Goal: Task Accomplishment & Management: Manage account settings

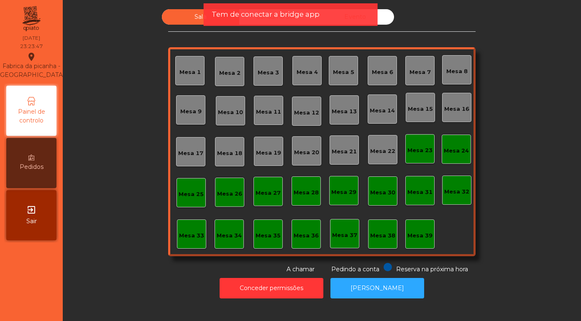
click at [28, 213] on icon "exit_to_app" at bounding box center [31, 210] width 10 height 10
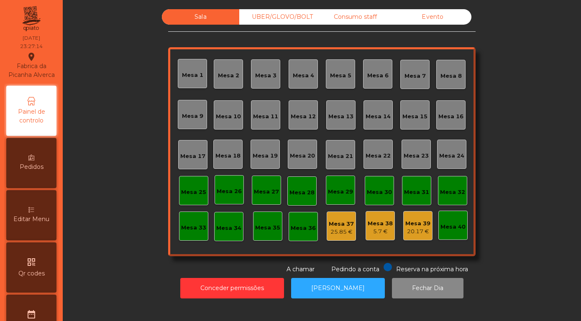
click at [27, 216] on span "Editar Menu" at bounding box center [31, 219] width 36 height 9
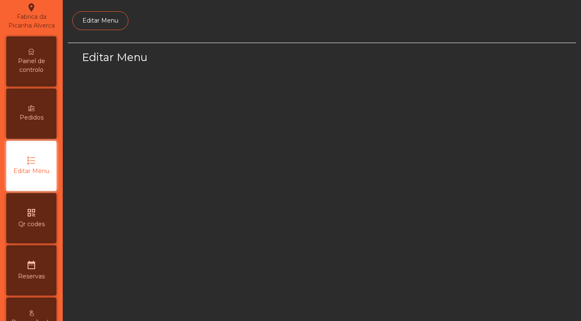
select select "*"
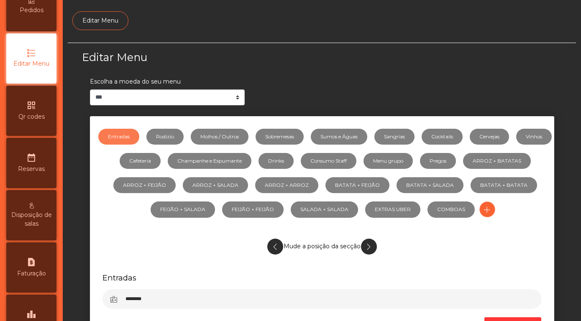
scroll to position [239, 0]
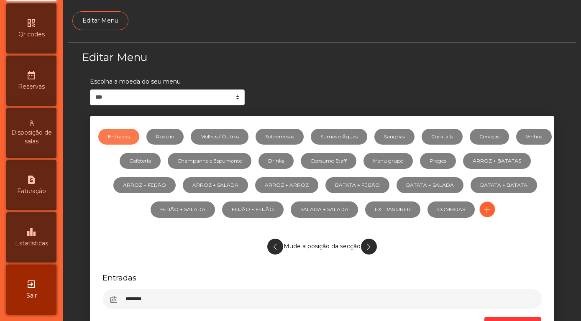
click at [23, 237] on div "leaderboard Estatísticas" at bounding box center [31, 237] width 50 height 50
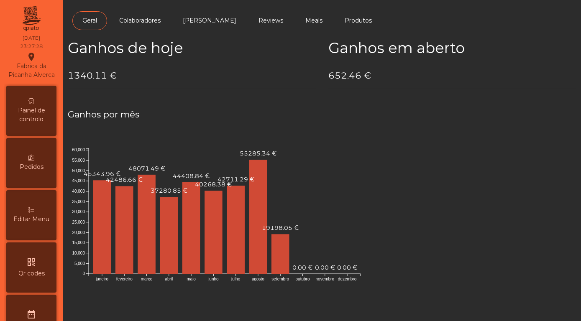
click at [31, 111] on span "Painel de controlo" at bounding box center [31, 115] width 46 height 18
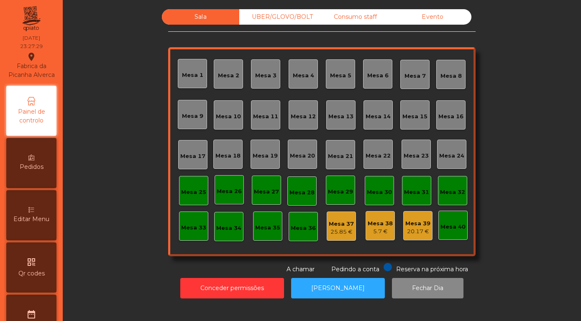
click at [436, 25] on div "Evento" at bounding box center [432, 16] width 77 height 15
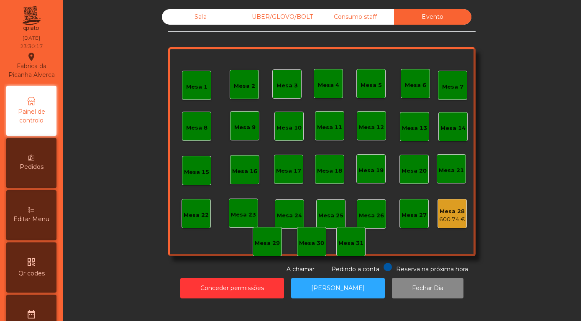
click at [457, 224] on div "600.74 €" at bounding box center [452, 219] width 26 height 8
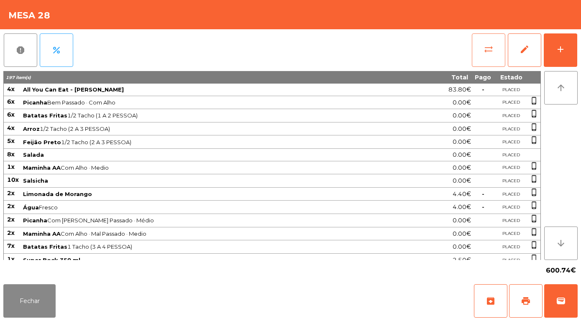
click at [487, 53] on span "sync_alt" at bounding box center [488, 49] width 10 height 10
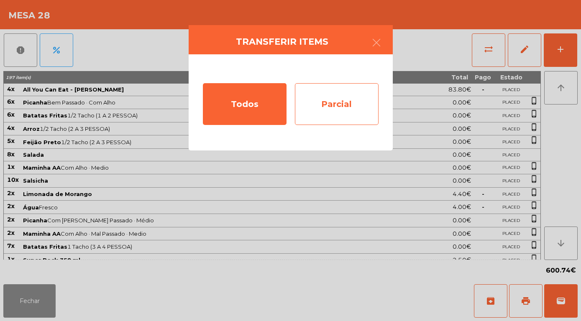
click at [329, 105] on div "Parcial" at bounding box center [337, 104] width 84 height 42
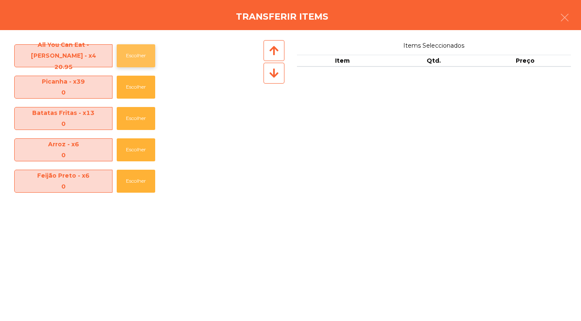
click at [130, 51] on button "Escolher" at bounding box center [136, 55] width 38 height 23
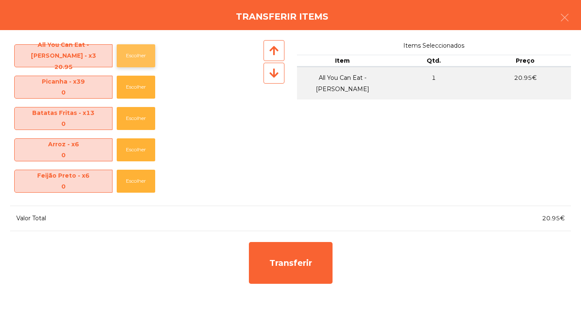
click at [133, 56] on button "Escolher" at bounding box center [136, 55] width 38 height 23
click at [138, 57] on button "Escolher" at bounding box center [136, 55] width 38 height 23
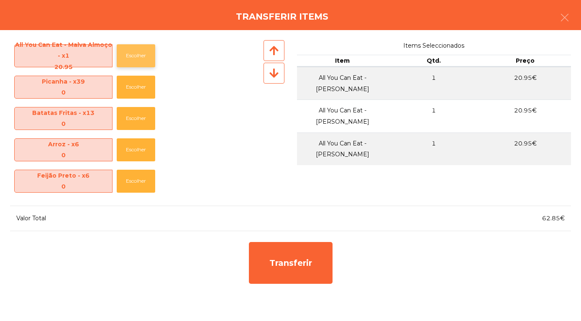
click at [139, 57] on button "Escolher" at bounding box center [136, 55] width 38 height 23
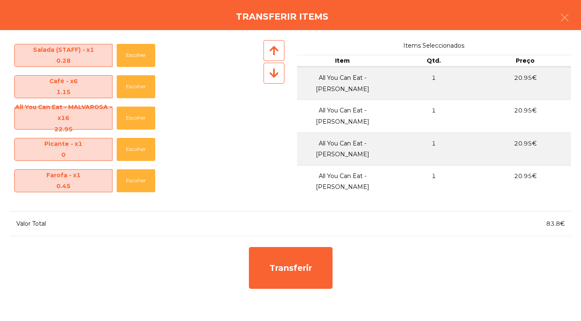
scroll to position [535, 0]
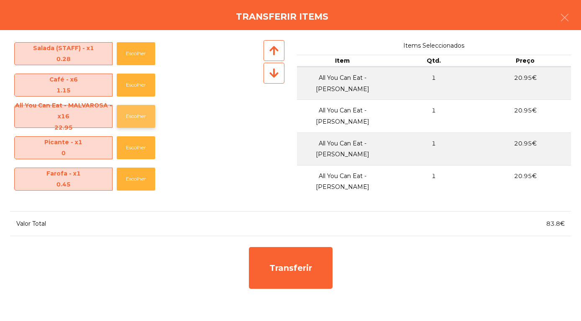
click at [134, 116] on button "Escolher" at bounding box center [136, 116] width 38 height 23
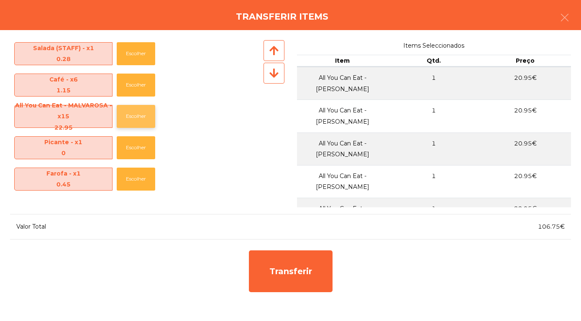
click at [132, 117] on button "Escolher" at bounding box center [136, 116] width 38 height 23
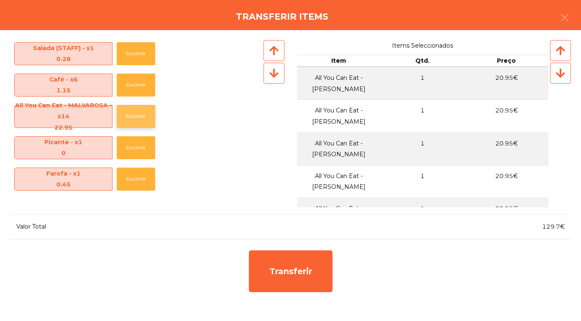
click at [135, 114] on button "Escolher" at bounding box center [136, 116] width 38 height 23
click at [138, 120] on button "Escolher" at bounding box center [136, 116] width 38 height 23
click at [138, 117] on button "Escolher" at bounding box center [136, 116] width 38 height 23
click at [139, 118] on button "Escolher" at bounding box center [136, 116] width 38 height 23
click at [131, 120] on button "Escolher" at bounding box center [136, 116] width 38 height 23
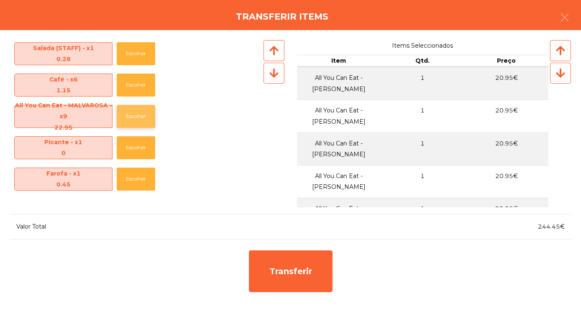
click at [135, 116] on button "Escolher" at bounding box center [136, 116] width 38 height 23
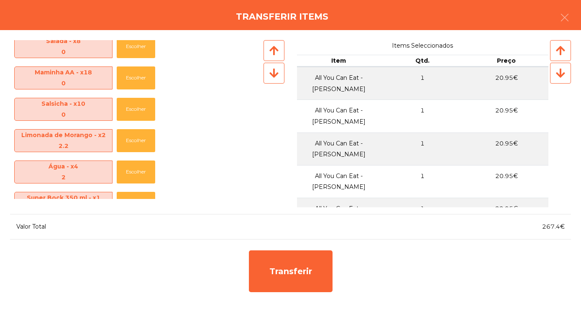
scroll to position [138, 0]
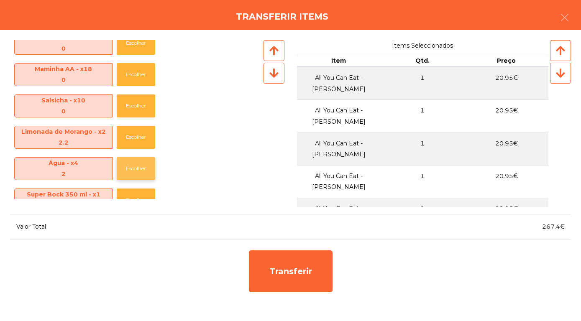
click at [132, 172] on button "Escolher" at bounding box center [136, 168] width 38 height 23
click at [130, 169] on button "Escolher" at bounding box center [136, 168] width 38 height 23
click at [129, 168] on button "Escolher" at bounding box center [136, 168] width 38 height 23
click at [131, 168] on button "Escolher" at bounding box center [136, 168] width 38 height 23
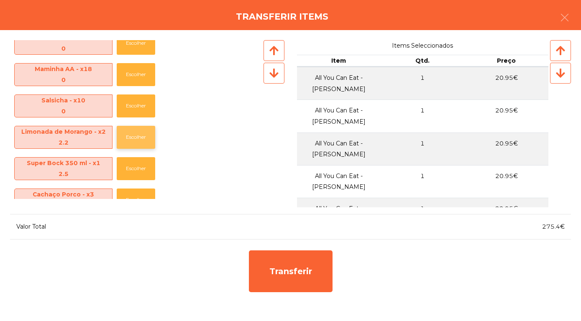
click at [138, 142] on button "Escolher" at bounding box center [136, 137] width 38 height 23
click at [129, 138] on button "Escolher" at bounding box center [136, 137] width 38 height 23
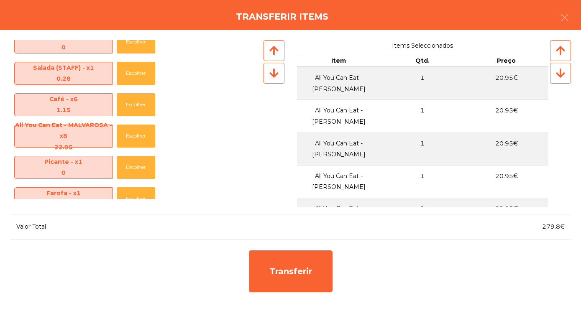
scroll to position [449, 0]
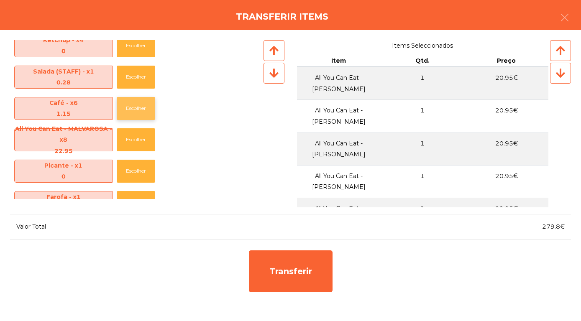
click at [127, 107] on button "Escolher" at bounding box center [136, 108] width 38 height 23
click at [129, 109] on button "Escolher" at bounding box center [136, 108] width 38 height 23
click at [132, 112] on button "Escolher" at bounding box center [136, 108] width 38 height 23
click at [131, 109] on button "Escolher" at bounding box center [136, 108] width 38 height 23
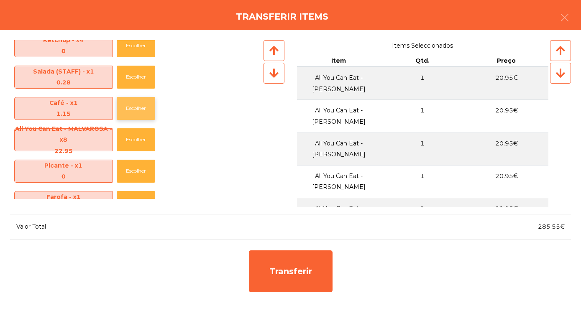
click at [129, 110] on button "Escolher" at bounding box center [136, 108] width 38 height 23
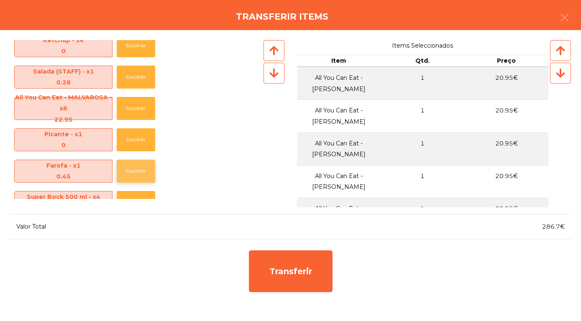
click at [133, 172] on button "Escolher" at bounding box center [136, 171] width 38 height 23
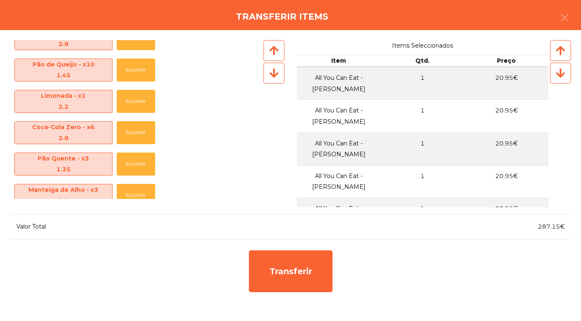
scroll to position [614, 0]
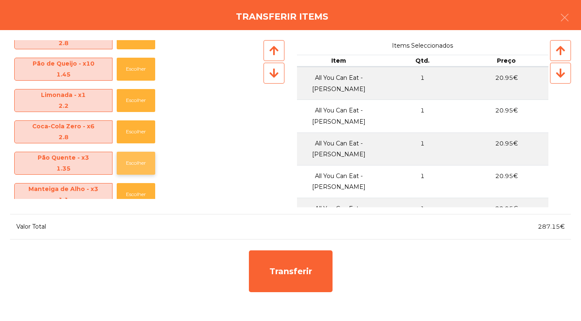
click at [139, 168] on button "Escolher" at bounding box center [136, 163] width 38 height 23
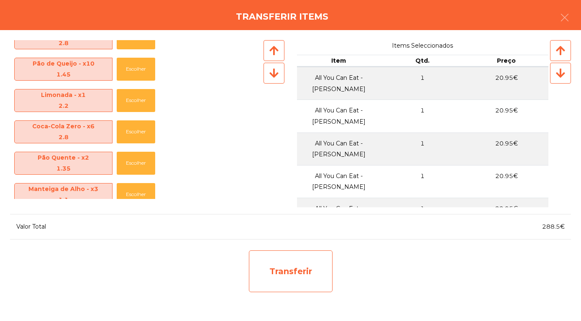
click at [288, 273] on div "Transferir" at bounding box center [291, 271] width 84 height 42
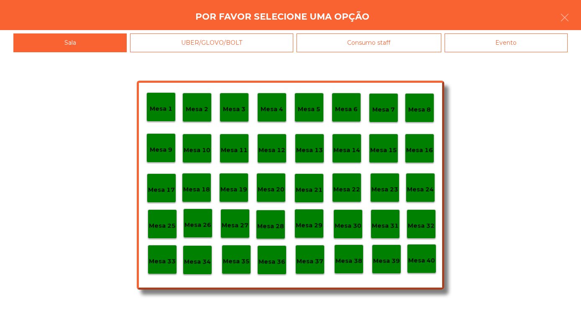
click at [352, 228] on p "Mesa 30" at bounding box center [347, 226] width 27 height 10
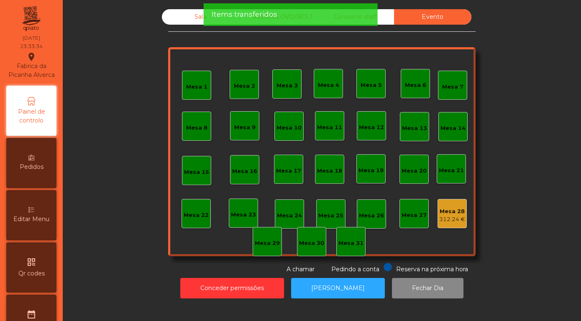
click at [191, 25] on div "Sala" at bounding box center [200, 16] width 77 height 15
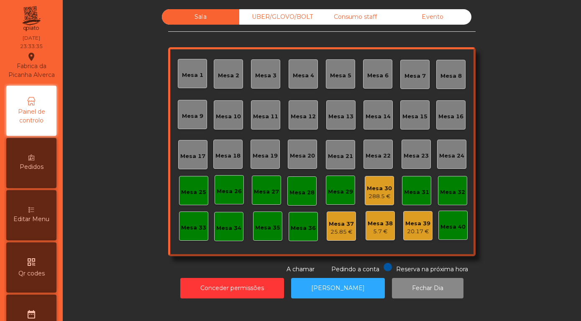
click at [379, 201] on div "288.5 €" at bounding box center [379, 196] width 25 height 8
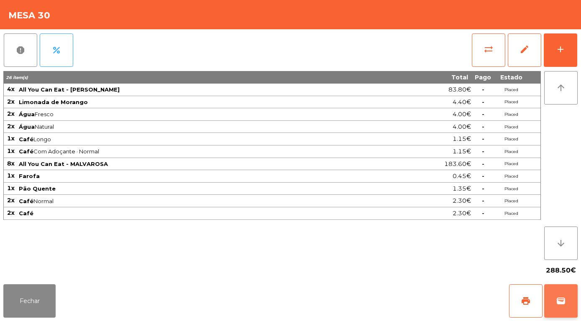
click at [563, 304] on span "wallet" at bounding box center [561, 301] width 10 height 10
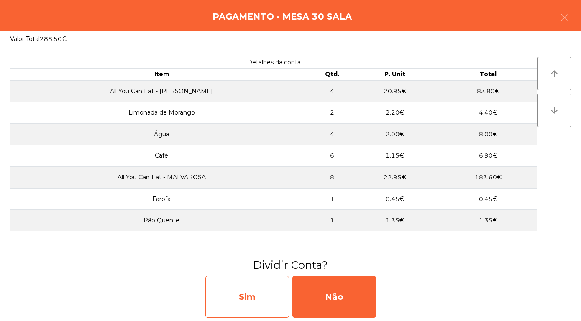
click at [252, 305] on div "Sim" at bounding box center [247, 297] width 84 height 42
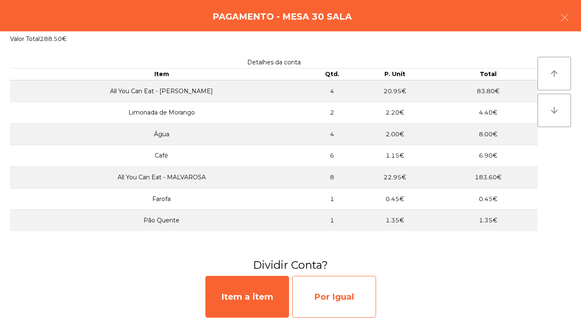
click at [352, 291] on div "Por Igual" at bounding box center [334, 297] width 84 height 42
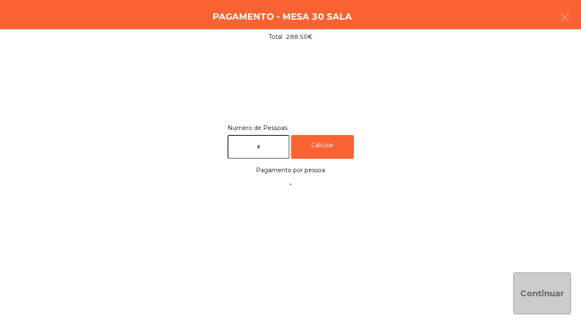
click at [264, 144] on input "text" at bounding box center [258, 147] width 62 height 24
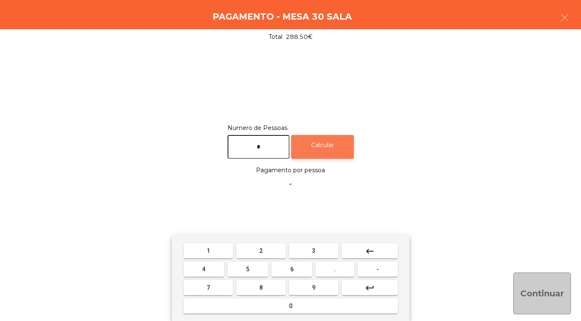
type input "*"
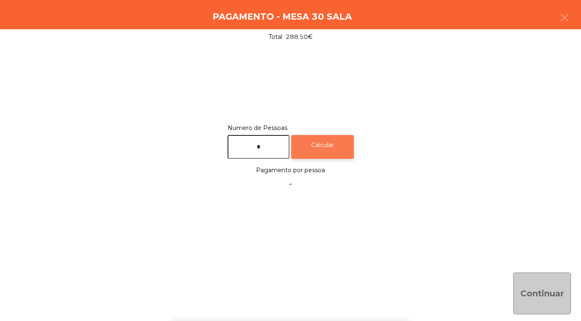
click at [340, 143] on div "Calcular" at bounding box center [322, 147] width 63 height 24
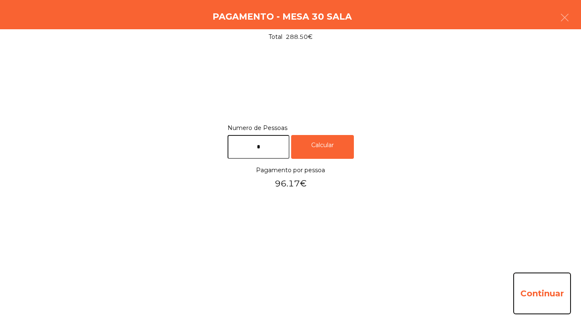
click at [550, 292] on button "Continuar" at bounding box center [542, 294] width 58 height 42
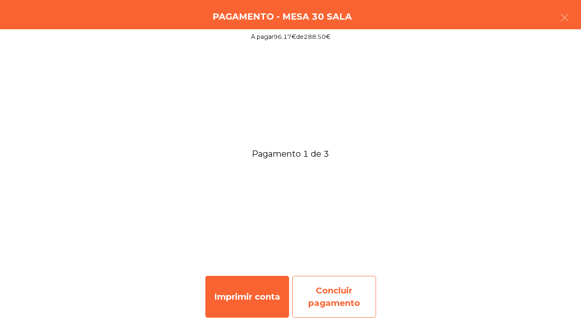
click at [331, 303] on div "Concluir pagamento" at bounding box center [334, 297] width 84 height 42
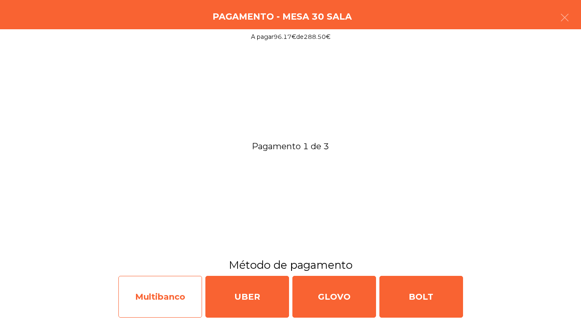
click at [141, 299] on div "Multibanco" at bounding box center [160, 297] width 84 height 42
select select "**"
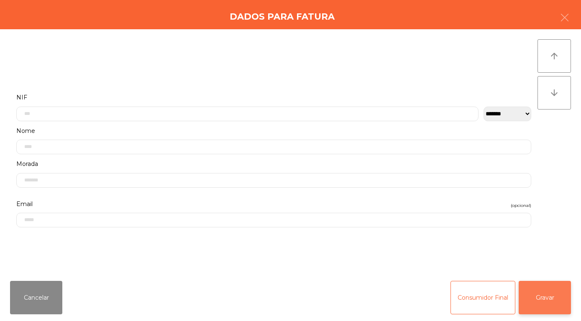
click at [551, 298] on button "Gravar" at bounding box center [544, 297] width 52 height 33
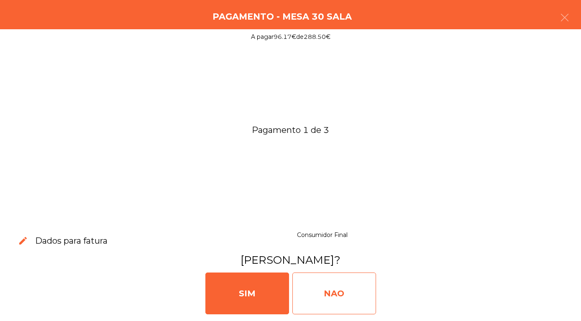
click at [327, 300] on div "NAO" at bounding box center [334, 294] width 84 height 42
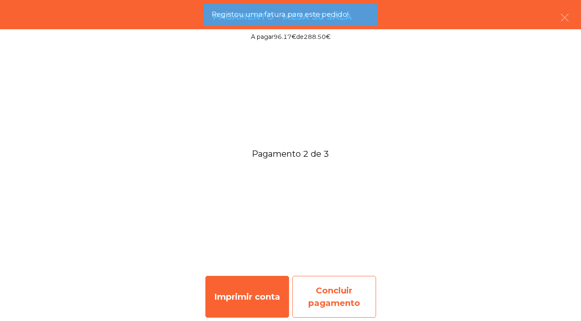
click at [328, 309] on div "Concluir pagamento" at bounding box center [334, 297] width 84 height 42
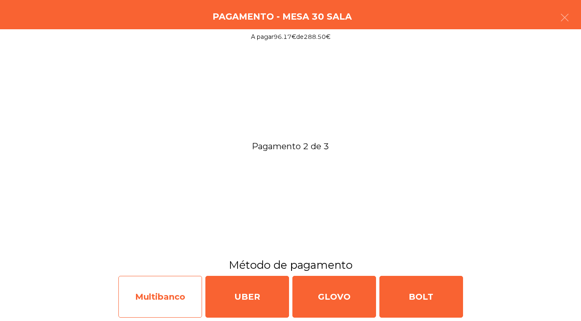
click at [156, 301] on div "Multibanco" at bounding box center [160, 297] width 84 height 42
select select "**"
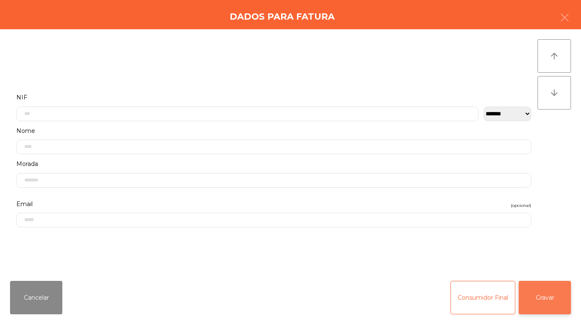
click at [549, 298] on button "Gravar" at bounding box center [544, 297] width 52 height 33
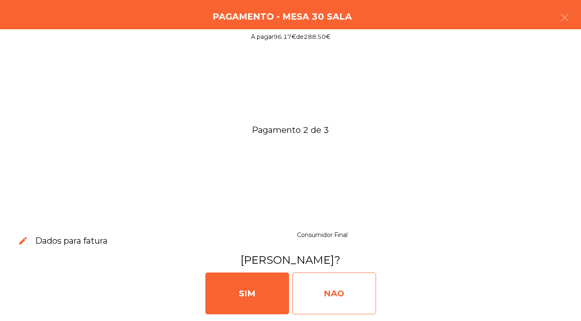
click at [333, 294] on div "NAO" at bounding box center [334, 294] width 84 height 42
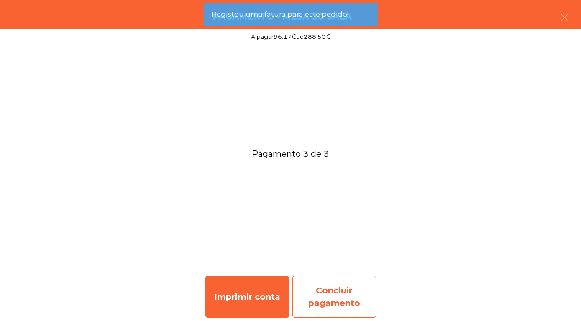
click at [342, 300] on div "Concluir pagamento" at bounding box center [334, 297] width 84 height 42
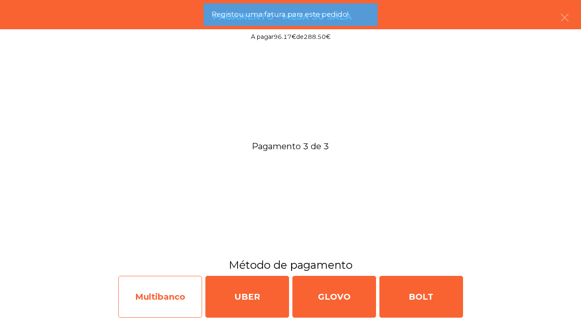
click at [148, 300] on div "Multibanco" at bounding box center [160, 297] width 84 height 42
select select "**"
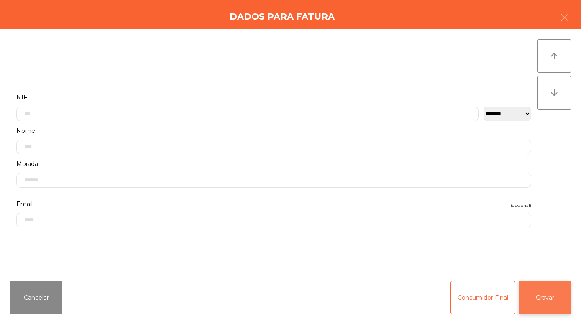
click at [546, 293] on button "Gravar" at bounding box center [544, 297] width 52 height 33
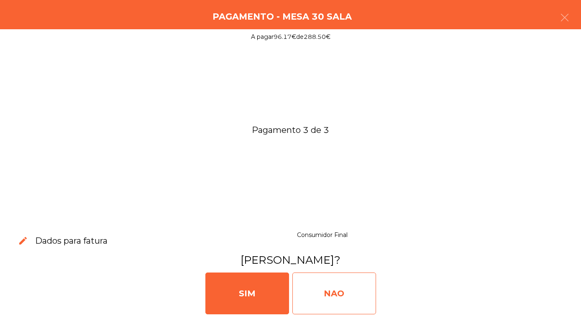
click at [317, 290] on div "NAO" at bounding box center [334, 294] width 84 height 42
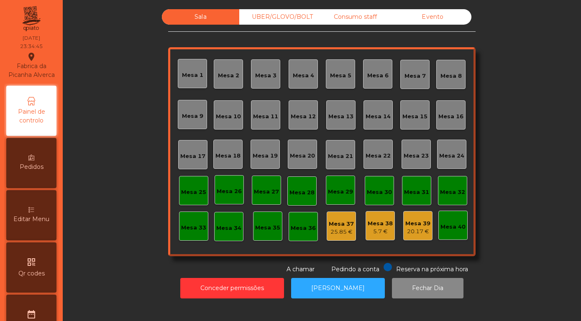
click at [432, 25] on div "Evento" at bounding box center [432, 16] width 77 height 15
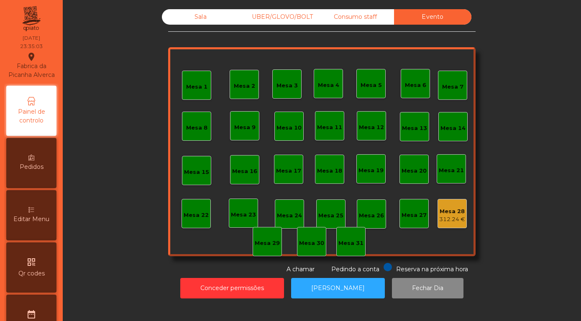
click at [453, 216] on div "Mesa 28" at bounding box center [452, 211] width 26 height 8
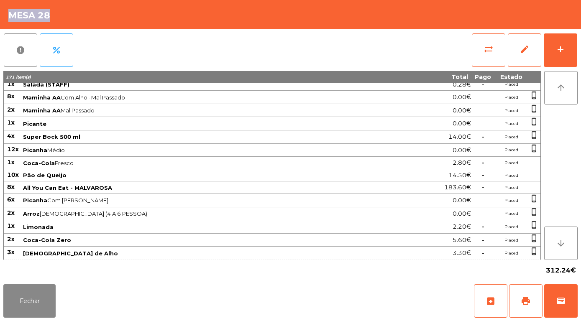
scroll to position [481, 0]
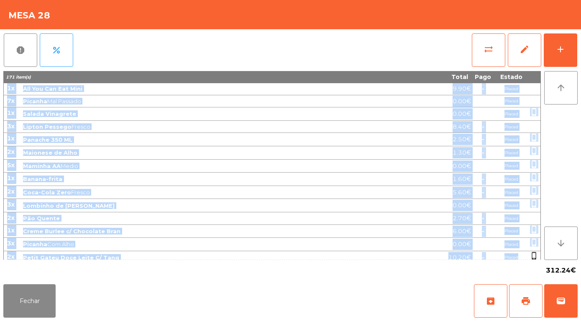
drag, startPoint x: 8, startPoint y: 90, endPoint x: 519, endPoint y: 255, distance: 537.1
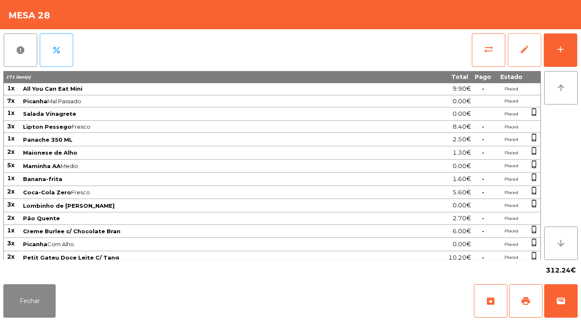
click at [528, 51] on span "edit" at bounding box center [524, 49] width 10 height 10
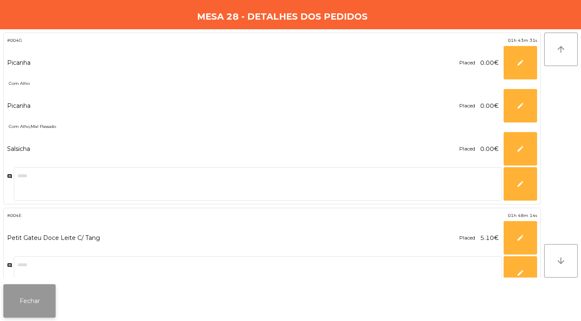
click at [29, 301] on button "Fechar" at bounding box center [29, 300] width 52 height 33
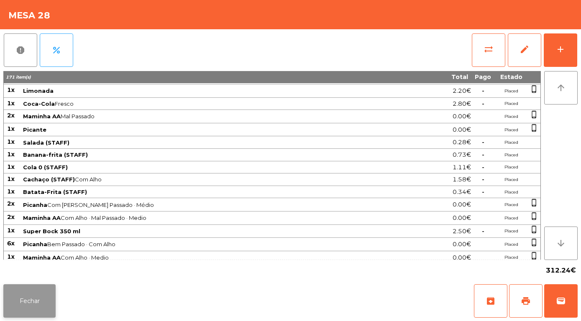
click at [29, 306] on button "Fechar" at bounding box center [29, 300] width 52 height 33
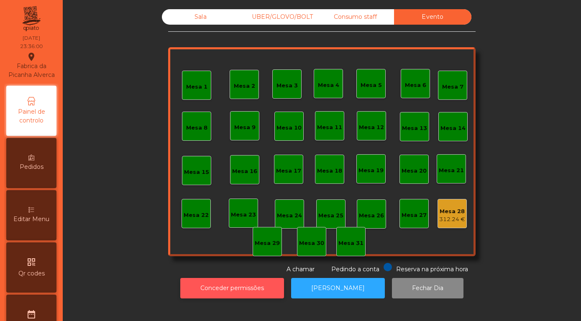
click at [236, 297] on button "Conceder permissões" at bounding box center [232, 288] width 104 height 20
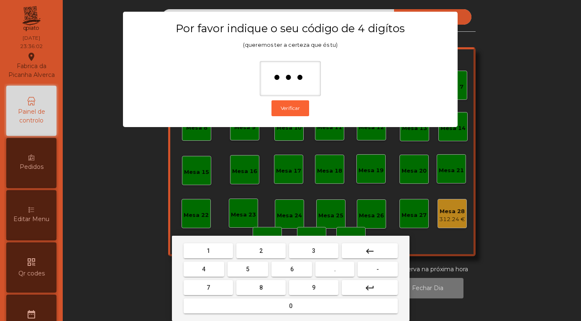
type input "****"
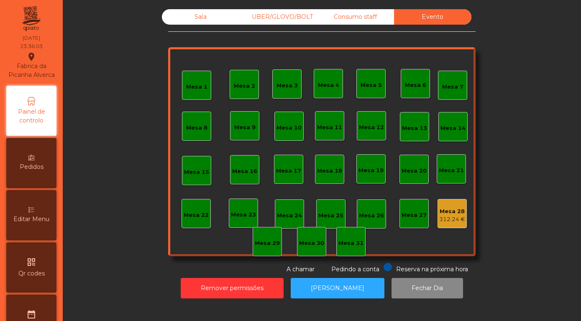
click at [462, 224] on div "312.24 €" at bounding box center [452, 219] width 26 height 8
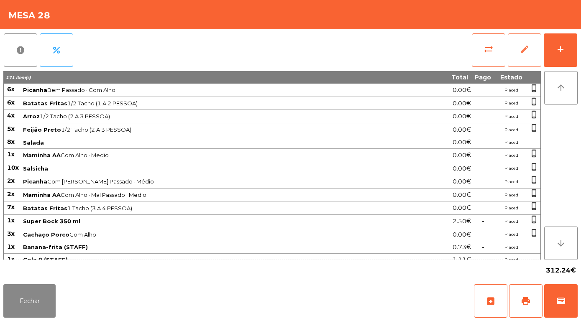
click at [527, 49] on span "edit" at bounding box center [524, 49] width 10 height 10
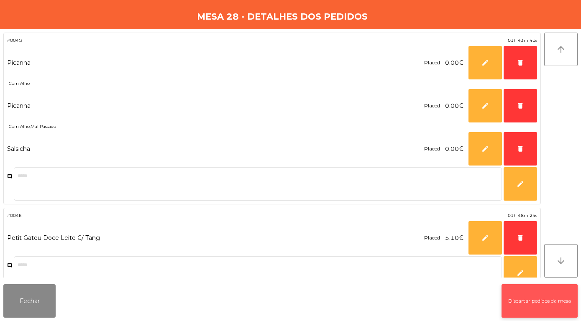
click at [530, 304] on button "Discartar pedidos da mesa" at bounding box center [539, 300] width 76 height 33
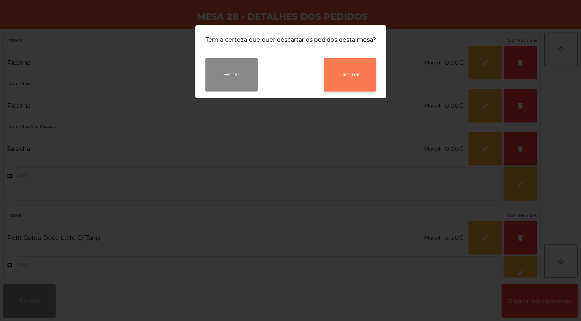
click at [353, 79] on button "Eliminar" at bounding box center [350, 74] width 52 height 33
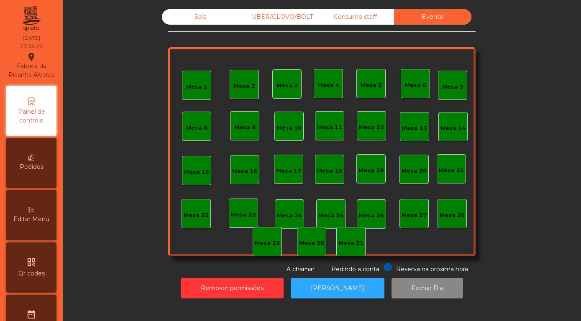
click at [197, 25] on div "Sala" at bounding box center [200, 16] width 77 height 15
